Goal: Transaction & Acquisition: Download file/media

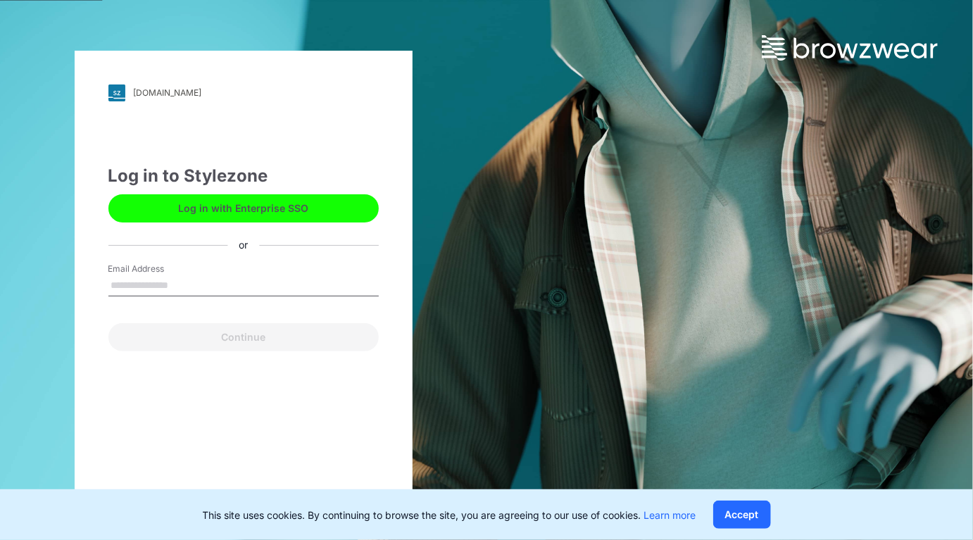
click at [146, 283] on input "Email Address" at bounding box center [243, 285] width 270 height 21
type input "**********"
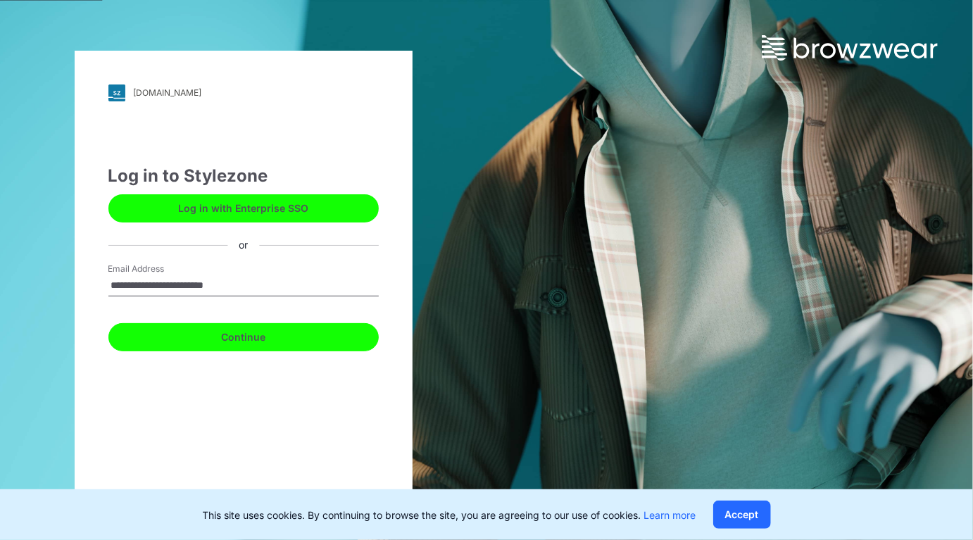
click at [240, 336] on button "Continue" at bounding box center [243, 337] width 270 height 28
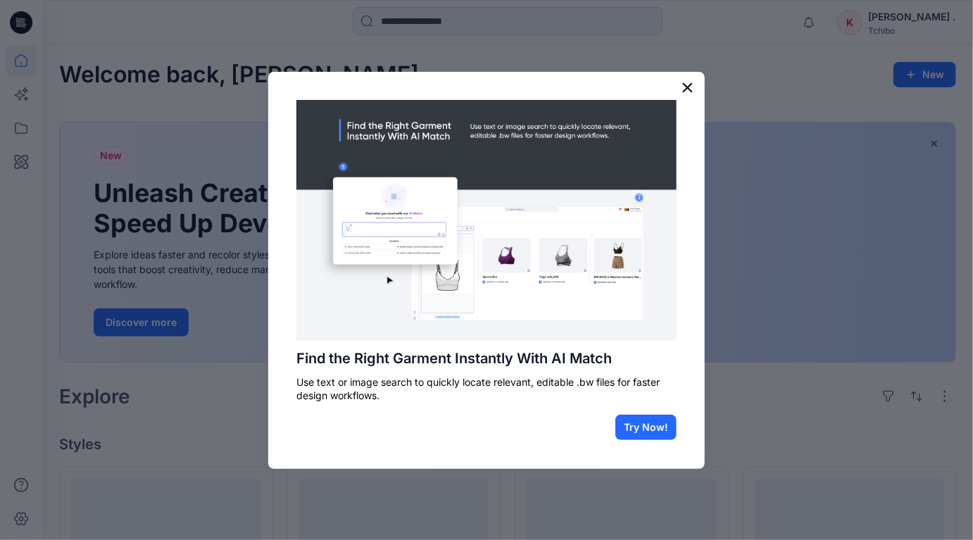
click at [689, 87] on button "×" at bounding box center [687, 87] width 13 height 23
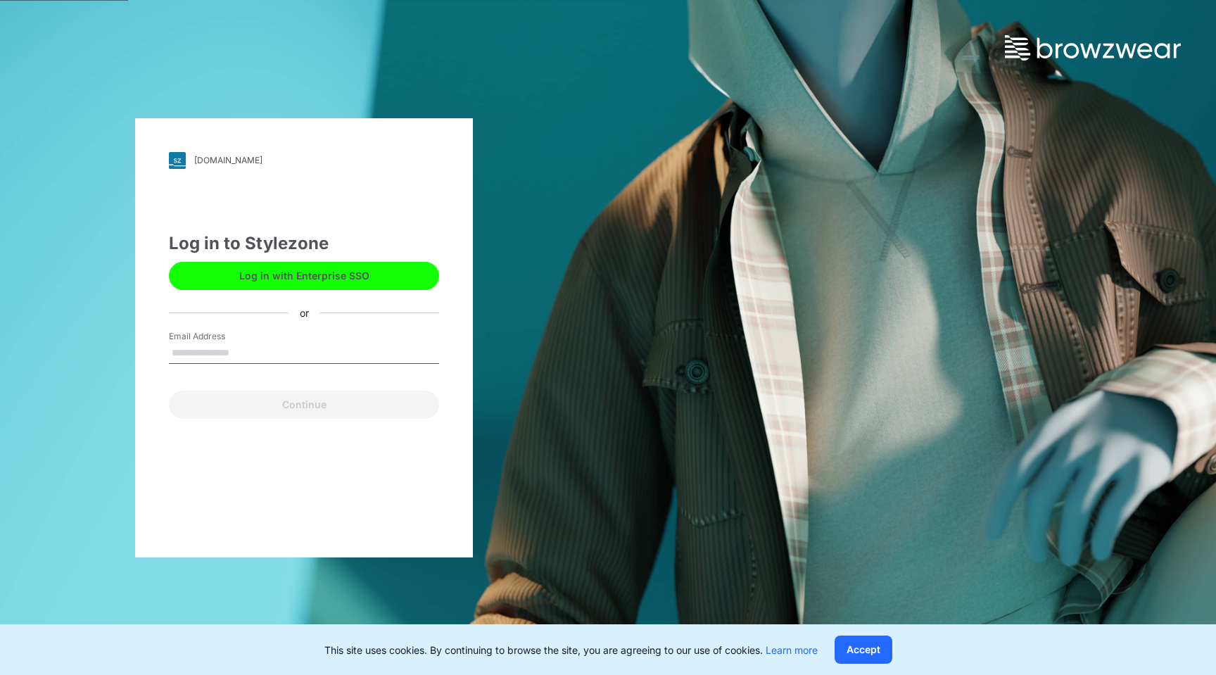
click at [211, 349] on input "Email Address" at bounding box center [304, 353] width 270 height 21
click at [253, 349] on input "Email Address" at bounding box center [304, 353] width 270 height 21
click at [241, 354] on input "Email Address" at bounding box center [304, 353] width 270 height 21
type input "**********"
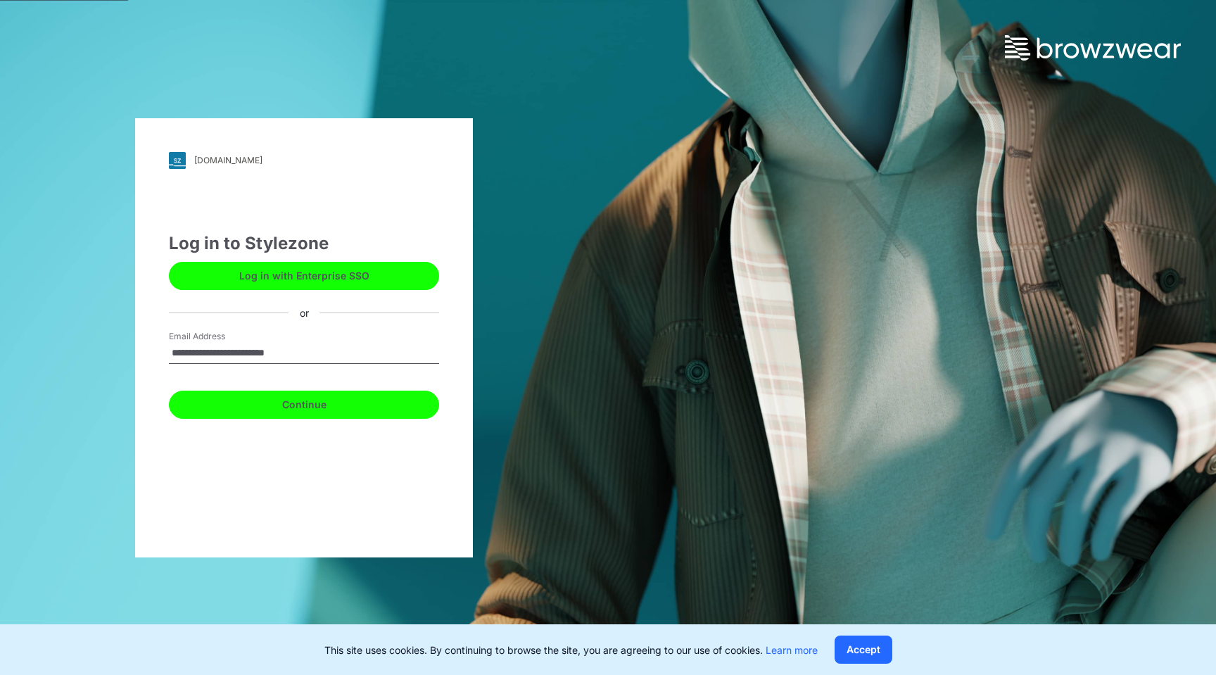
click at [294, 404] on button "Continue" at bounding box center [304, 405] width 270 height 28
click at [294, 403] on button "Continue" at bounding box center [304, 405] width 270 height 28
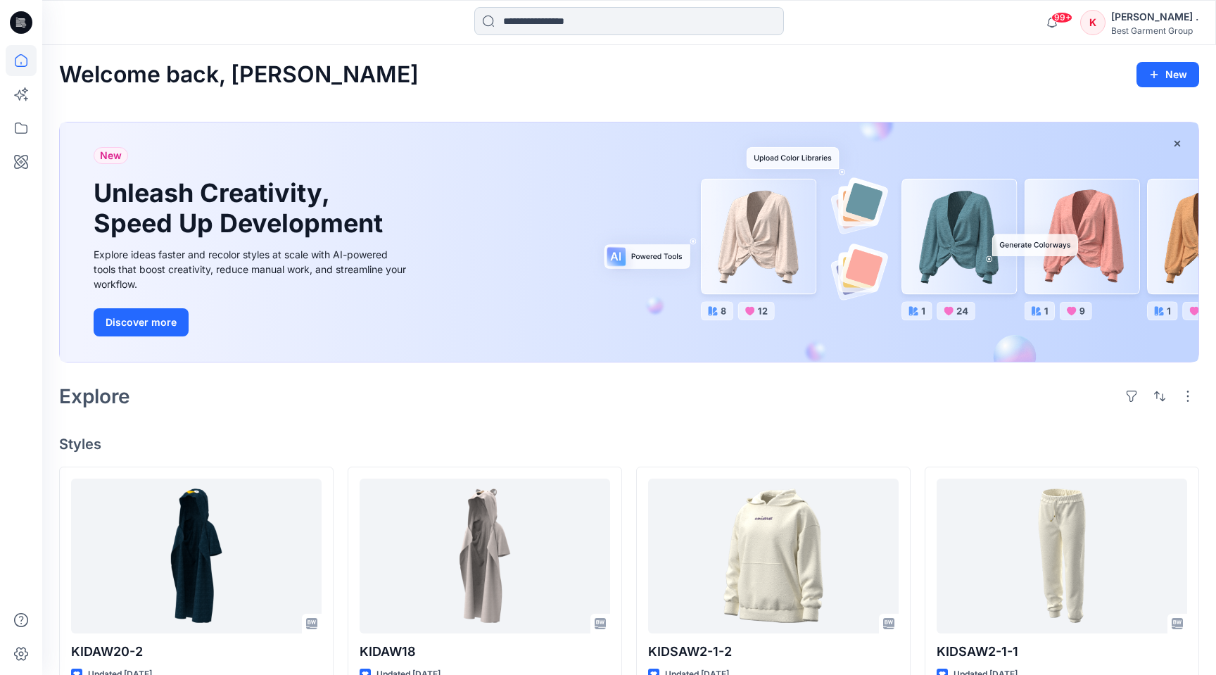
click at [501, 28] on input at bounding box center [629, 21] width 310 height 28
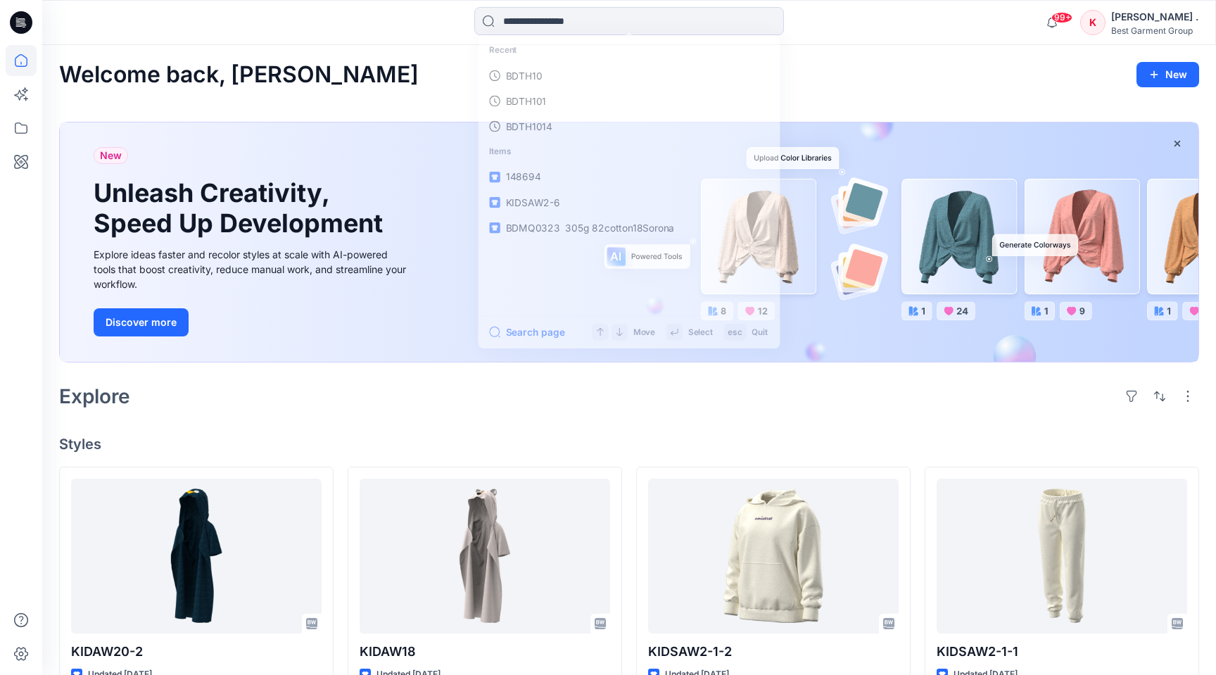
click at [403, 27] on div "Recent BDTH10 BDTH101 BDTH1014 Items 148694 KIDSAW2-6 BDMQ0323 305g 82cotton18S…" at bounding box center [629, 22] width 587 height 31
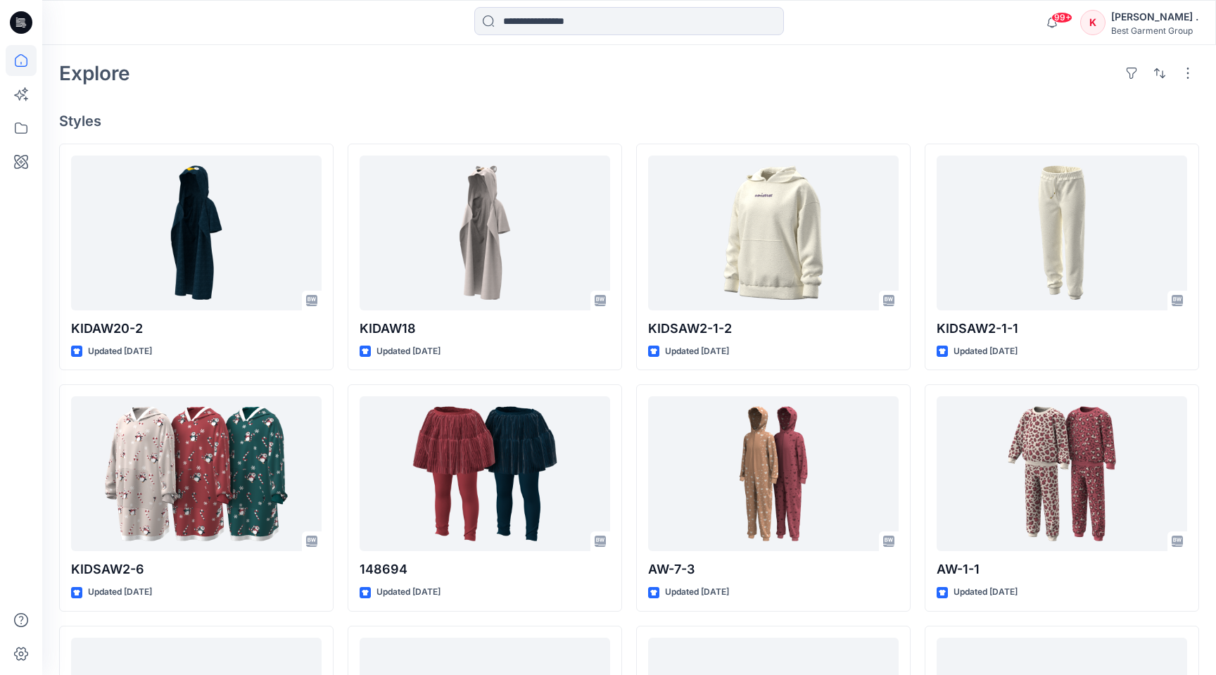
scroll to position [324, 0]
click at [315, 76] on div "Explore" at bounding box center [629, 72] width 1140 height 34
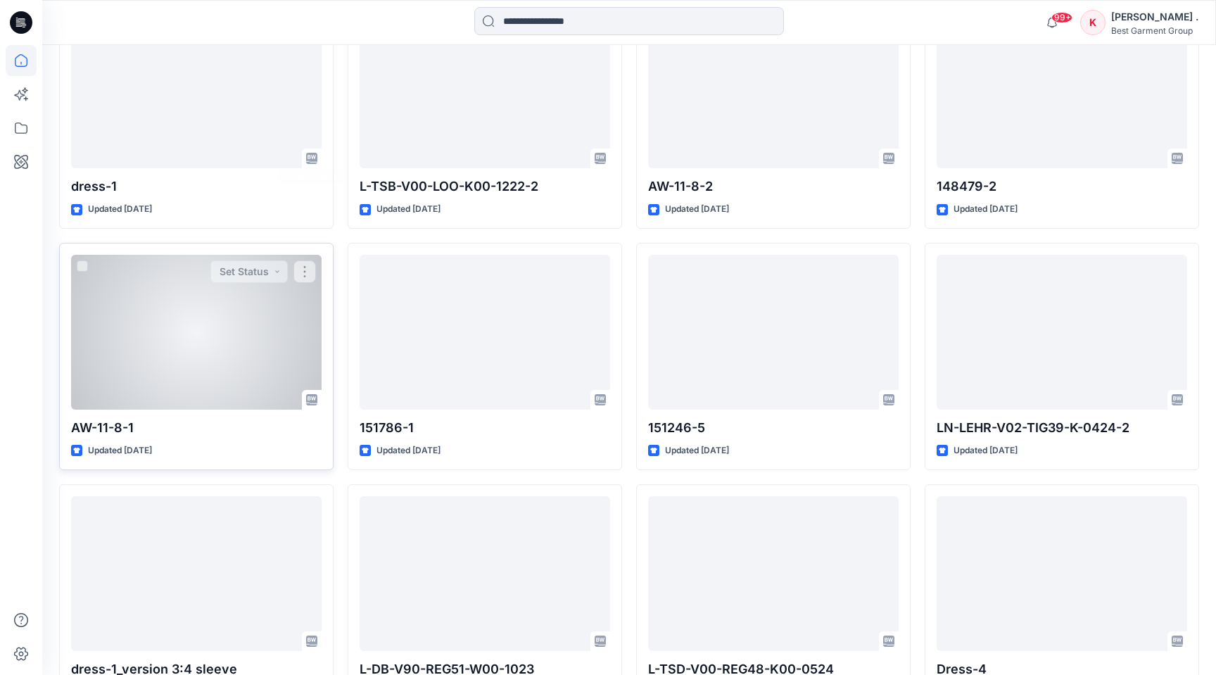
scroll to position [2015, 0]
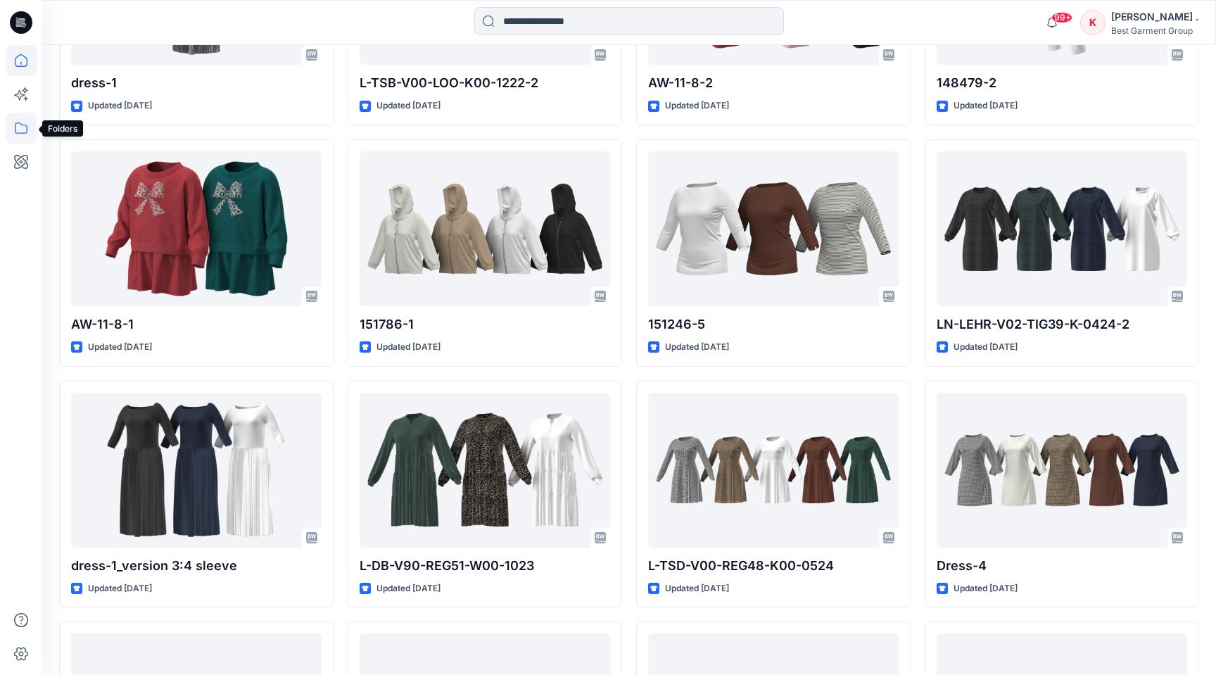
click at [22, 128] on icon at bounding box center [21, 128] width 31 height 31
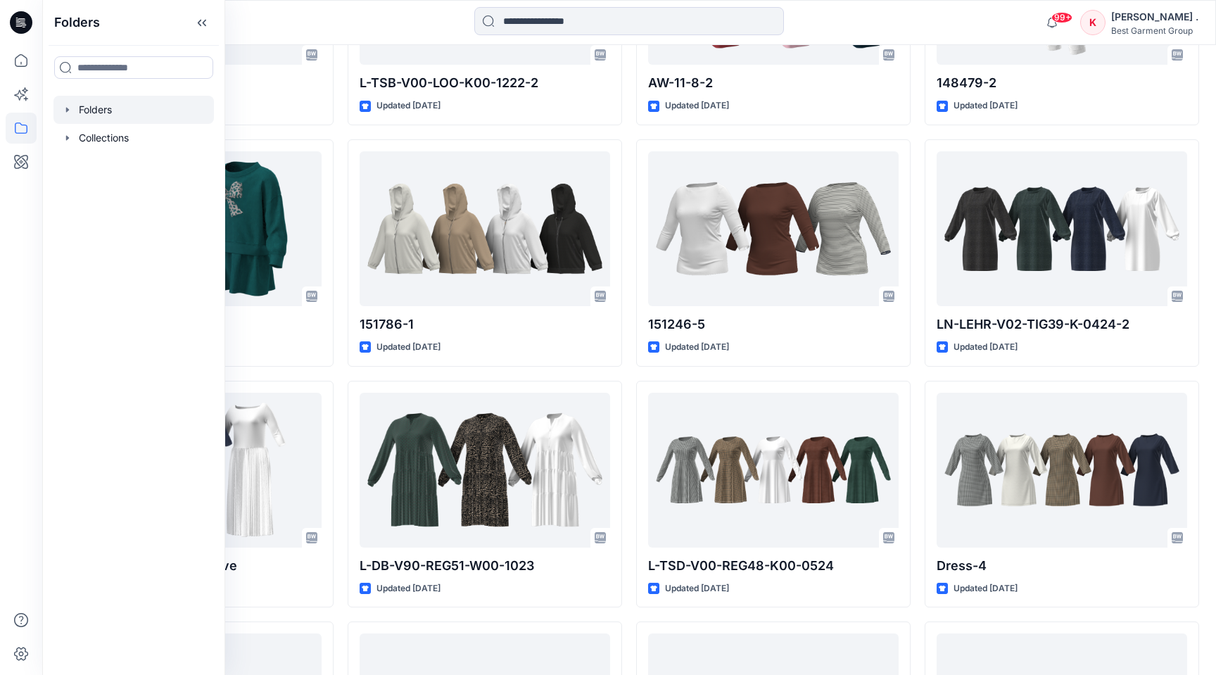
click at [111, 108] on div at bounding box center [133, 110] width 160 height 28
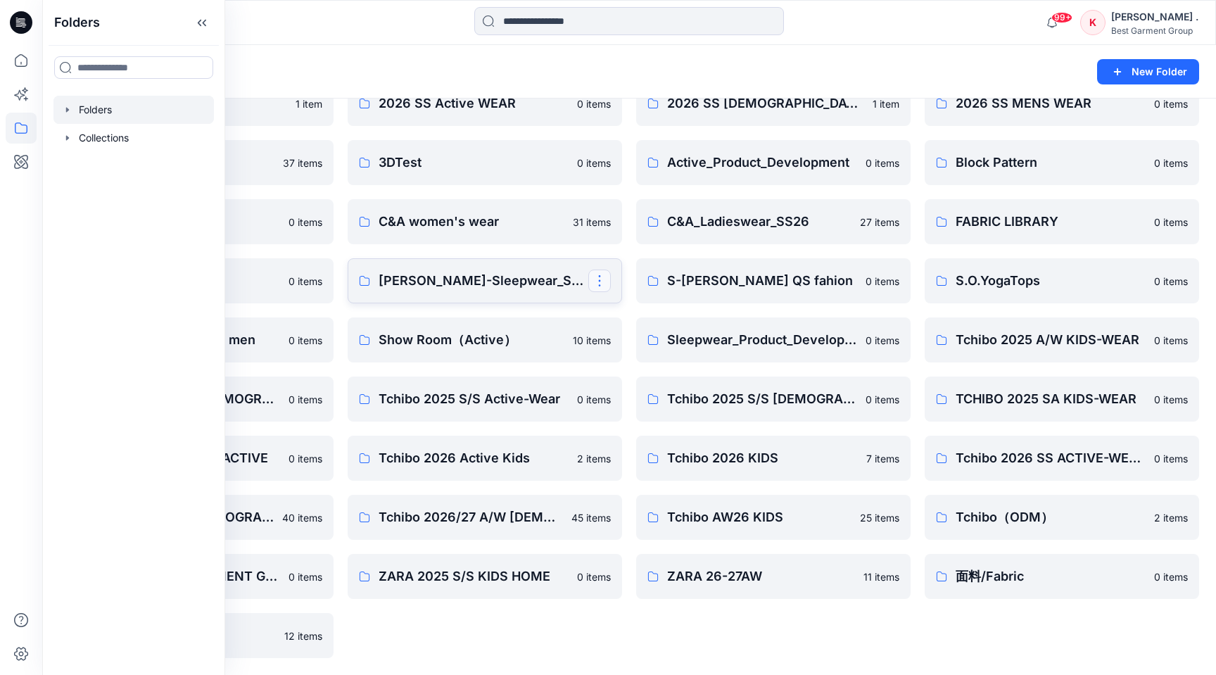
scroll to position [74, 0]
click at [971, 159] on p "Block Pattern" at bounding box center [1061, 163] width 210 height 20
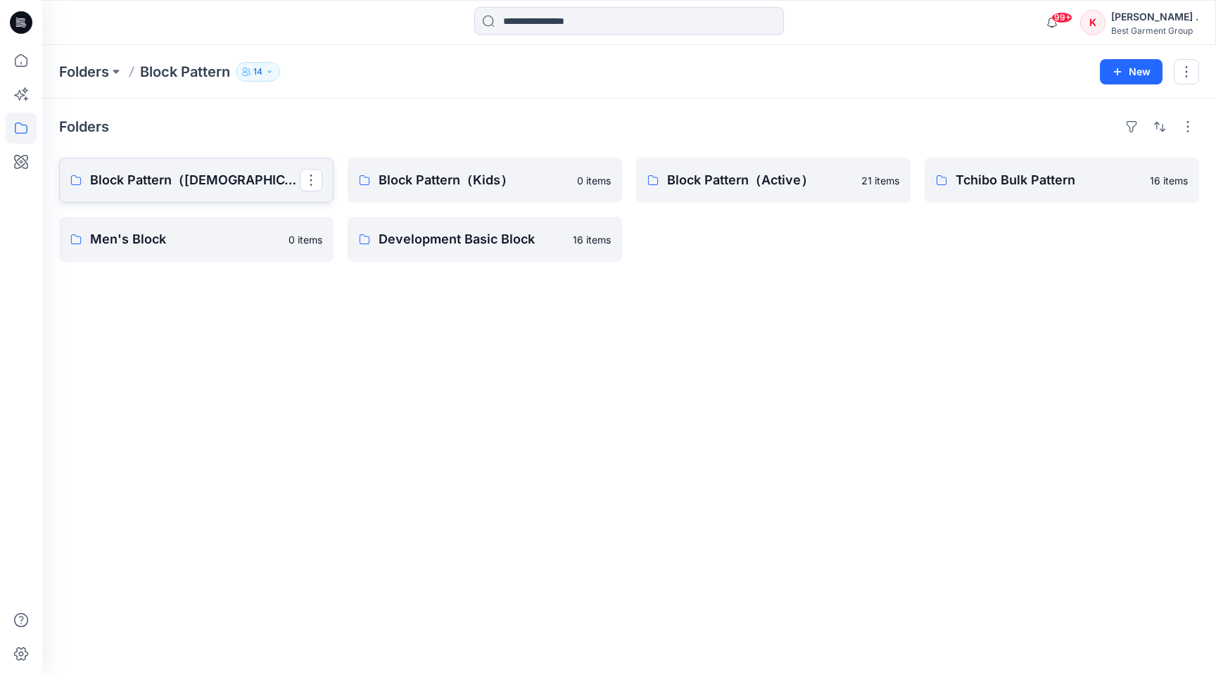
click at [201, 194] on link "Block Pattern（Ladies）" at bounding box center [196, 180] width 275 height 45
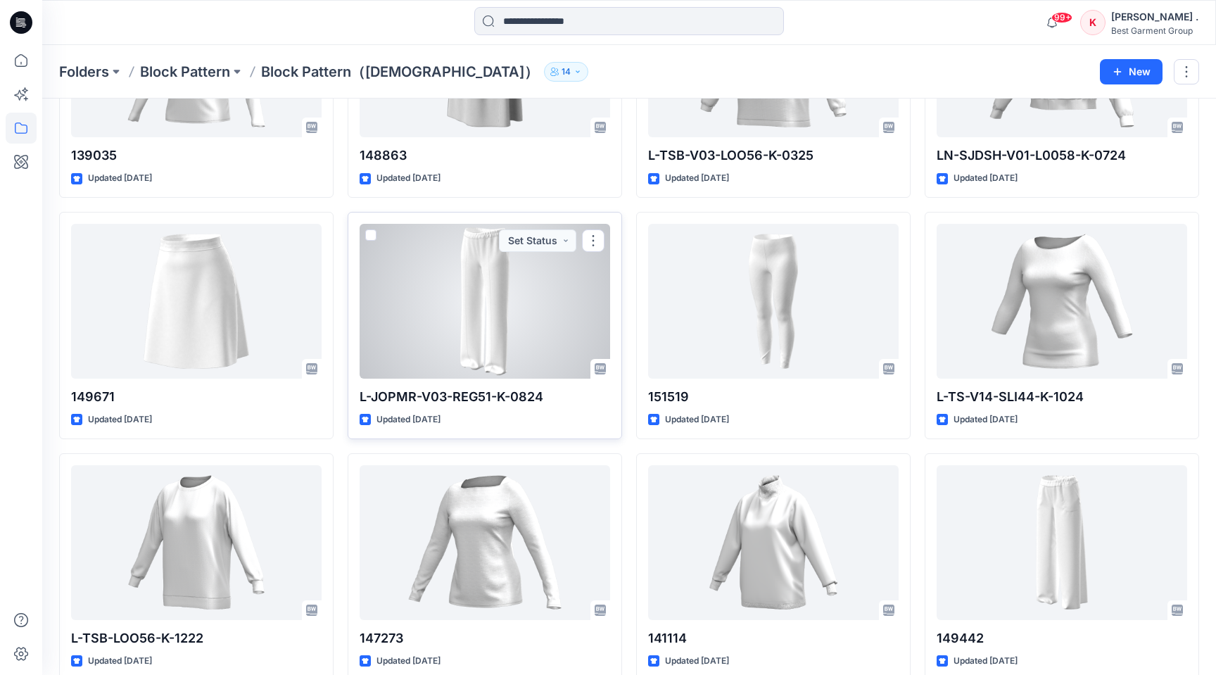
scroll to position [671, 0]
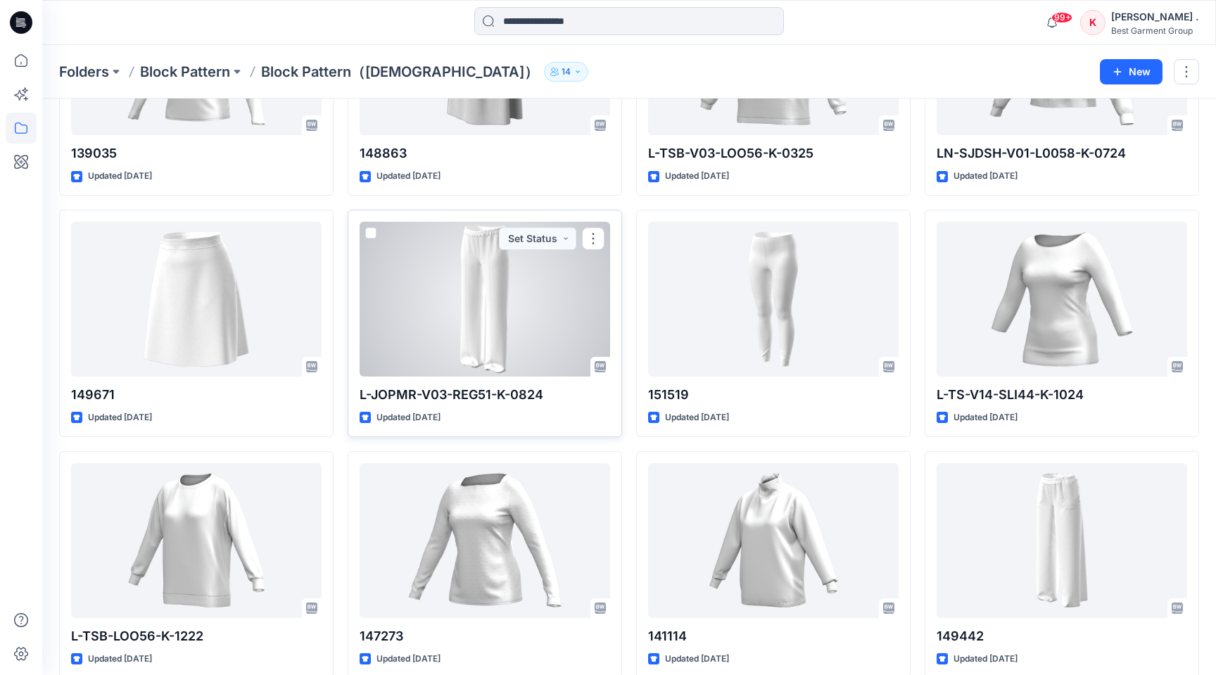
click at [496, 327] on div at bounding box center [485, 299] width 251 height 155
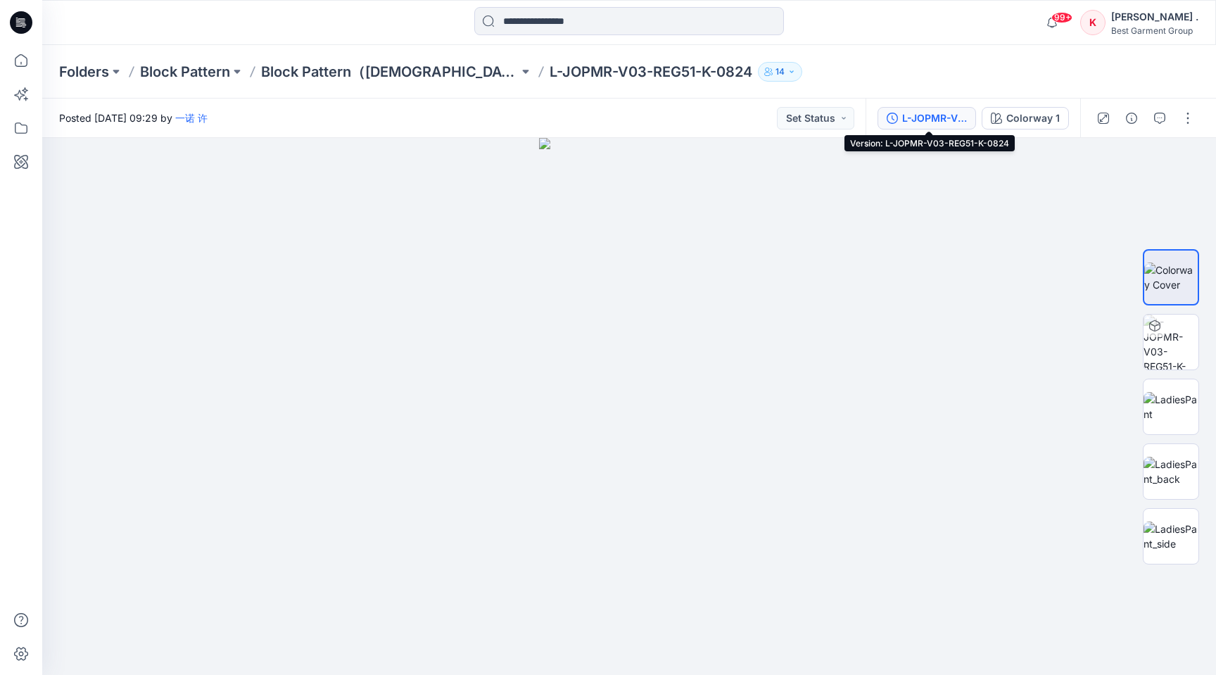
click at [919, 122] on div "L-JOPMR-V03-REG51-K-0824" at bounding box center [934, 118] width 65 height 15
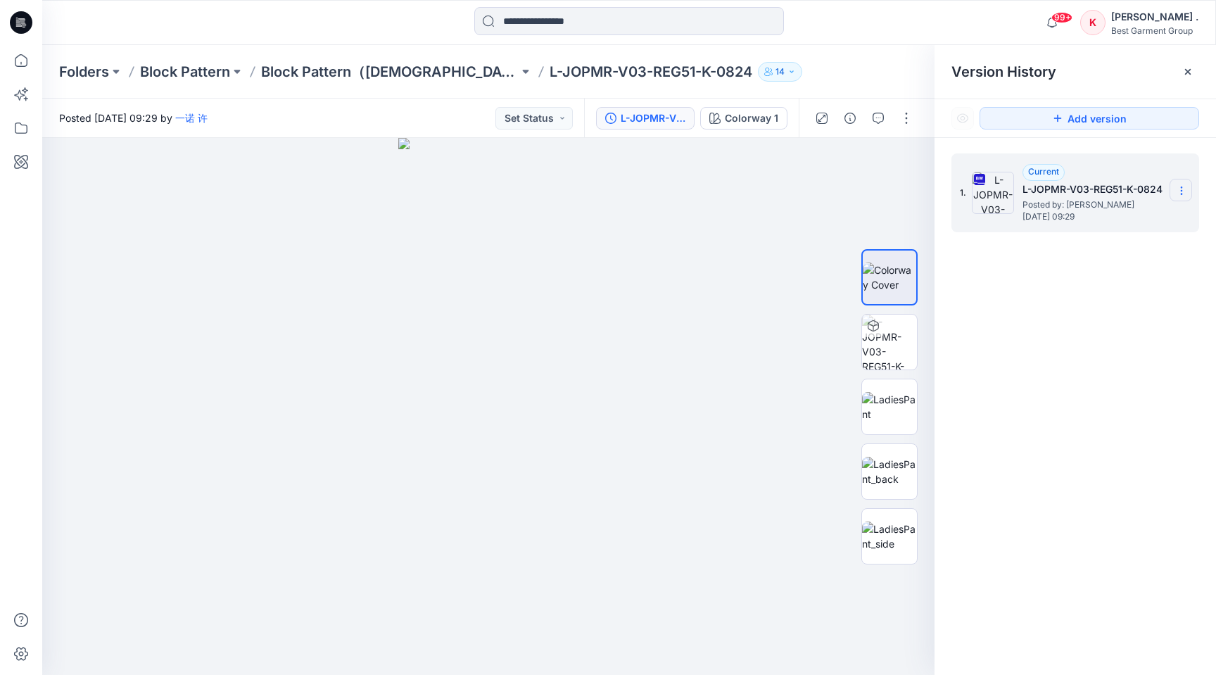
click at [1177, 186] on icon at bounding box center [1181, 190] width 11 height 11
click at [1072, 217] on span "Download Source BW File" at bounding box center [1111, 218] width 118 height 17
